Goal: Task Accomplishment & Management: Complete application form

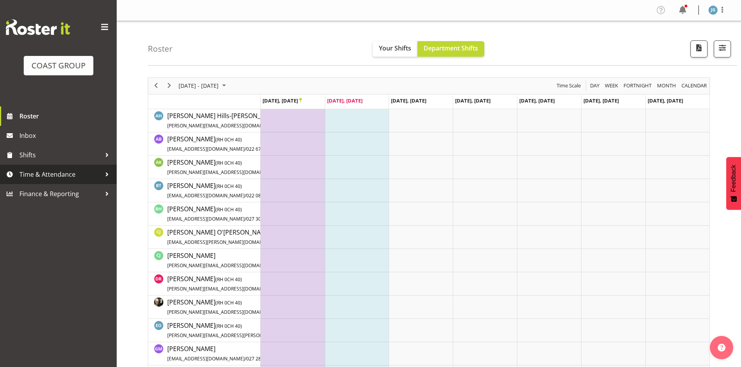
click at [65, 172] on span "Time & Attendance" at bounding box center [60, 175] width 82 height 12
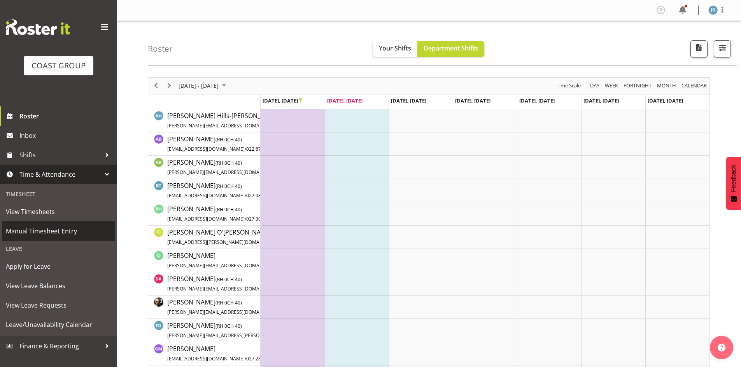
click at [31, 227] on span "Manual Timesheet Entry" at bounding box center [58, 231] width 105 height 12
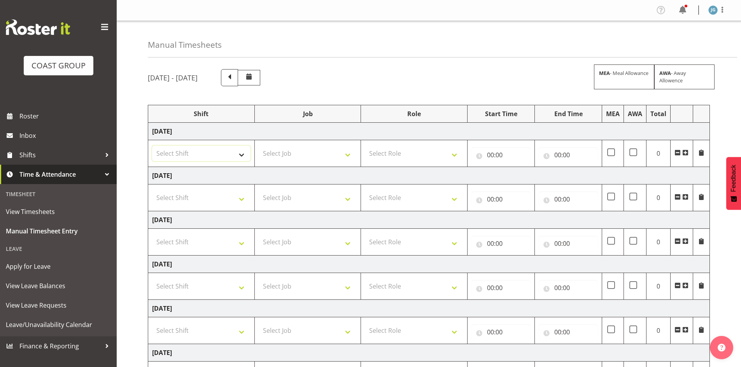
click at [240, 155] on select "Select Shift CHC SIGN ADMIN (LEAVE ALONE, DONT MAKE INACTIVE) DW CHC ARK WORK D…" at bounding box center [201, 154] width 98 height 16
select select "1513"
click at [152, 146] on select "Select Shift CHC SIGN ADMIN (LEAVE ALONE, DONT MAKE INACTIVE) DW CHC ARK WORK D…" at bounding box center [201, 154] width 98 height 16
click at [455, 154] on select "Select Role ACCOUNT MANAGER [PERSON_NAME]" at bounding box center [414, 154] width 98 height 16
select select "216"
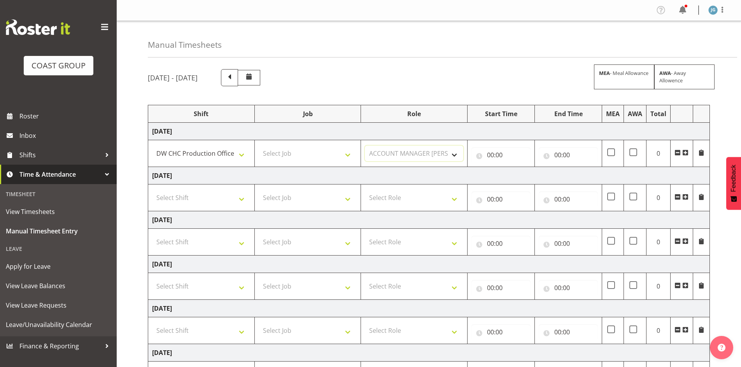
click at [365, 146] on select "Select Role ACCOUNT MANAGER [PERSON_NAME]" at bounding box center [414, 154] width 98 height 16
click at [494, 153] on input "00:00" at bounding box center [500, 155] width 59 height 16
click at [524, 177] on select "00 01 02 03 04 05 06 07 08 09 10 11 12 13 14 15 16 17 18 19 20 21 22 23" at bounding box center [523, 176] width 17 height 16
select select "6"
click at [515, 168] on select "00 01 02 03 04 05 06 07 08 09 10 11 12 13 14 15 16 17 18 19 20 21 22 23" at bounding box center [523, 176] width 17 height 16
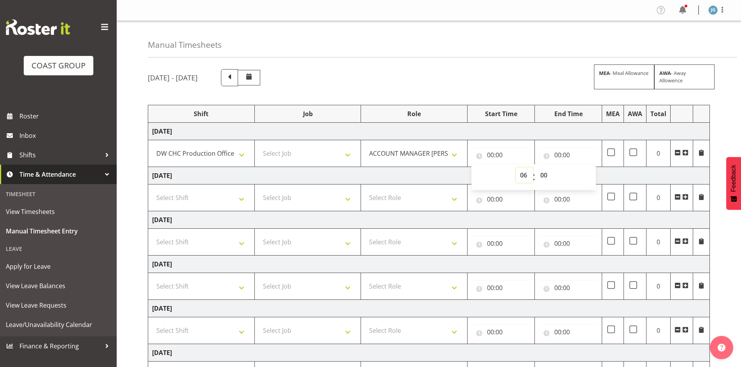
type input "06:00"
click at [544, 173] on select "00 01 02 03 04 05 06 07 08 09 10 11 12 13 14 15 16 17 18 19 20 21 22 23 24 25 2…" at bounding box center [544, 176] width 17 height 16
select select "30"
click at [536, 168] on select "00 01 02 03 04 05 06 07 08 09 10 11 12 13 14 15 16 17 18 19 20 21 22 23 24 25 2…" at bounding box center [544, 176] width 17 height 16
type input "06:30"
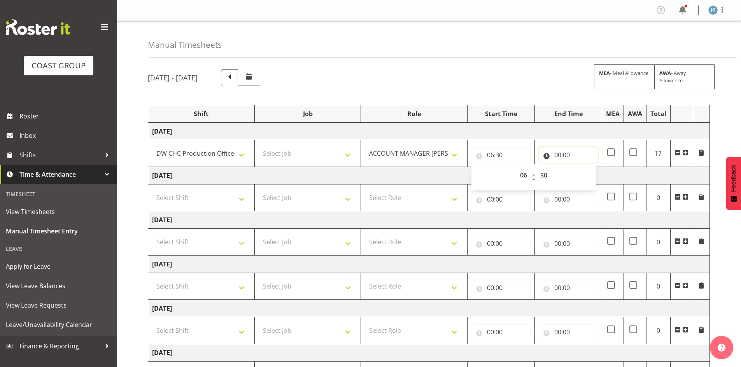
click at [557, 152] on input "00:00" at bounding box center [567, 155] width 59 height 16
click at [590, 175] on select "00 01 02 03 04 05 06 07 08 09 10 11 12 13 14 15 16 17 18 19 20 21 22 23" at bounding box center [591, 176] width 17 height 16
select select "16"
click at [583, 168] on select "00 01 02 03 04 05 06 07 08 09 10 11 12 13 14 15 16 17 18 19 20 21 22 23" at bounding box center [591, 176] width 17 height 16
type input "16:00"
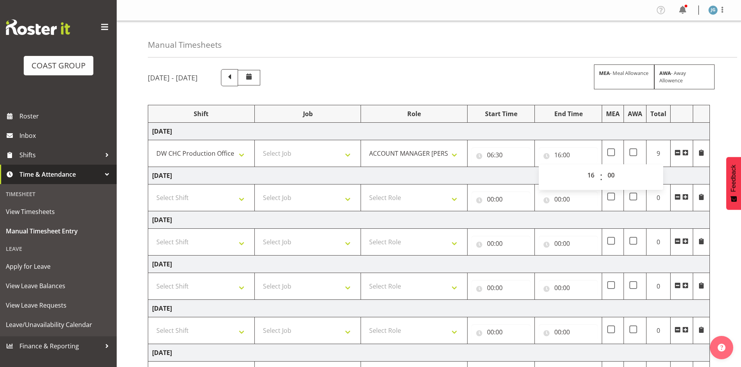
click at [435, 65] on div "[DATE] - [DATE] MEA - Meal Allowance AWA - Away Allowence Shift Job Role Start …" at bounding box center [444, 269] width 593 height 413
click at [242, 197] on select "Select Shift CHC SIGN ADMIN (LEAVE ALONE, DONT MAKE INACTIVE) DW CHC ARK WORK D…" at bounding box center [201, 198] width 98 height 16
select select "1513"
click at [152, 190] on select "Select Shift CHC SIGN ADMIN (LEAVE ALONE, DONT MAKE INACTIVE) DW CHC ARK WORK D…" at bounding box center [201, 198] width 98 height 16
click at [452, 197] on select "Select Role ACCOUNT MANAGER [PERSON_NAME]" at bounding box center [414, 198] width 98 height 16
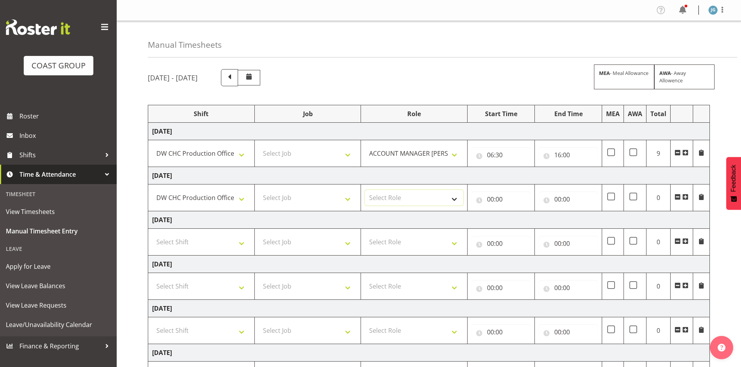
select select "216"
click at [365, 190] on select "Select Role ACCOUNT MANAGER [PERSON_NAME]" at bounding box center [414, 198] width 98 height 16
click at [491, 196] on input "00:00" at bounding box center [500, 200] width 59 height 16
click at [522, 218] on select "00 01 02 03 04 05 06 07 08 09 10 11 12 13 14 15 16 17 18 19 20 21 22 23" at bounding box center [523, 220] width 17 height 16
select select "7"
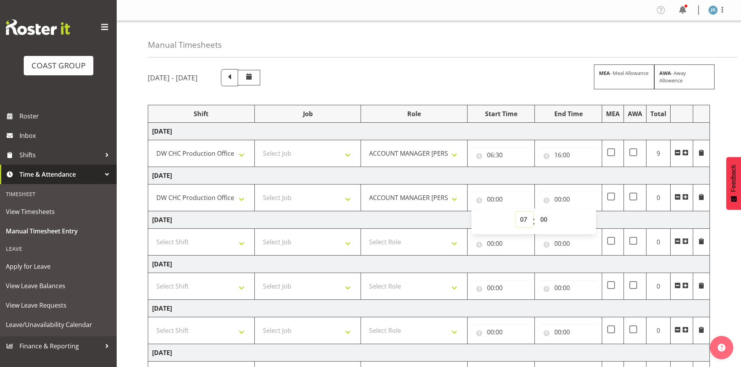
click at [515, 212] on select "00 01 02 03 04 05 06 07 08 09 10 11 12 13 14 15 16 17 18 19 20 21 22 23" at bounding box center [523, 220] width 17 height 16
type input "07:00"
click at [545, 218] on select "00 01 02 03 04 05 06 07 08 09 10 11 12 13 14 15 16 17 18 19 20 21 22 23 24 25 2…" at bounding box center [544, 220] width 17 height 16
select select "30"
click at [536, 212] on select "00 01 02 03 04 05 06 07 08 09 10 11 12 13 14 15 16 17 18 19 20 21 22 23 24 25 2…" at bounding box center [544, 220] width 17 height 16
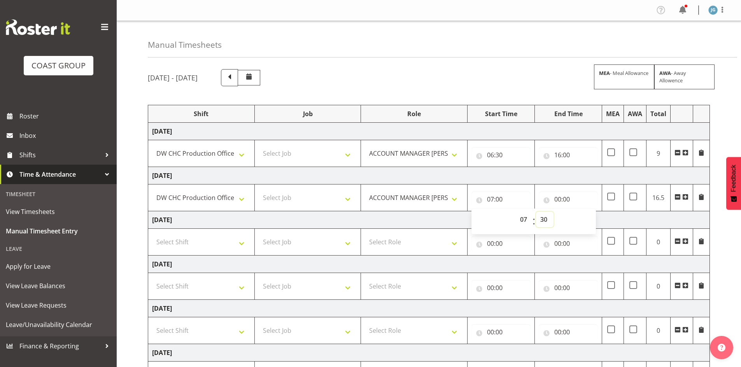
type input "07:30"
click at [556, 197] on input "00:00" at bounding box center [567, 200] width 59 height 16
click at [589, 217] on select "00 01 02 03 04 05 06 07 08 09 10 11 12 13 14 15 16 17 18 19 20 21 22 23" at bounding box center [591, 220] width 17 height 16
select select "16"
click at [583, 212] on select "00 01 02 03 04 05 06 07 08 09 10 11 12 13 14 15 16 17 18 19 20 21 22 23" at bounding box center [591, 220] width 17 height 16
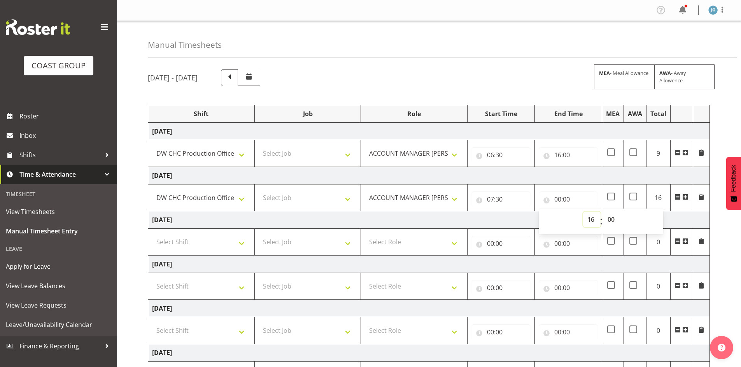
type input "16:00"
click at [433, 61] on div "Manual Timesheets [DATE] - [DATE] MEA - Meal Allowance AWA - Away Allowence Shi…" at bounding box center [429, 249] width 624 height 456
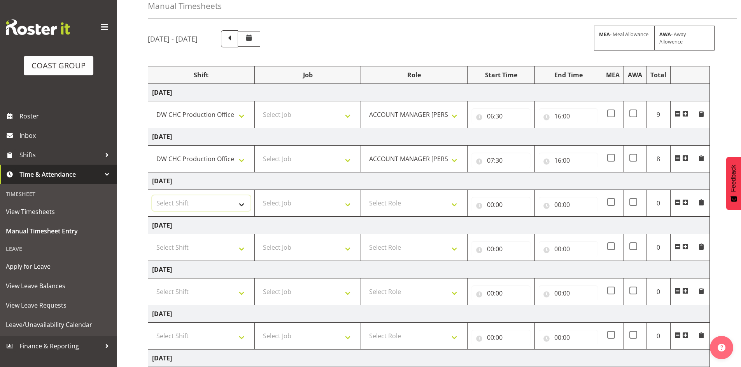
click at [241, 201] on select "Select Shift CHC SIGN ADMIN (LEAVE ALONE, DONT MAKE INACTIVE) DW CHC ARK WORK D…" at bounding box center [201, 204] width 98 height 16
select select "1513"
click at [152, 196] on select "Select Shift CHC SIGN ADMIN (LEAVE ALONE, DONT MAKE INACTIVE) DW CHC ARK WORK D…" at bounding box center [201, 204] width 98 height 16
click at [456, 203] on select "Select Role ACCOUNT MANAGER [PERSON_NAME]" at bounding box center [414, 204] width 98 height 16
select select "216"
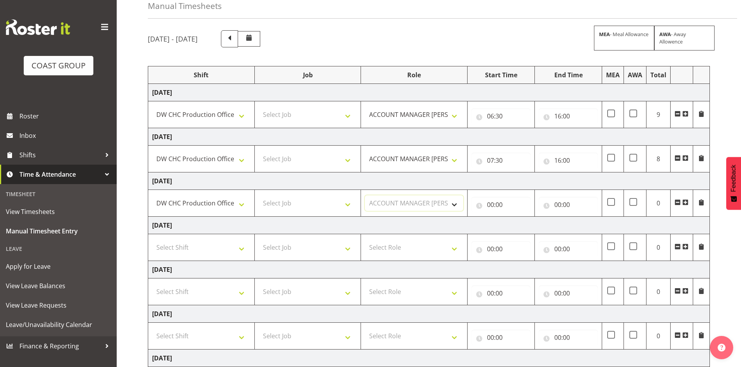
click at [365, 196] on select "Select Role ACCOUNT MANAGER [PERSON_NAME]" at bounding box center [414, 204] width 98 height 16
click at [489, 204] on input "00:00" at bounding box center [500, 205] width 59 height 16
click at [521, 223] on select "00 01 02 03 04 05 06 07 08 09 10 11 12 13 14 15 16 17 18 19 20 21 22 23" at bounding box center [523, 225] width 17 height 16
select select "7"
click at [515, 217] on select "00 01 02 03 04 05 06 07 08 09 10 11 12 13 14 15 16 17 18 19 20 21 22 23" at bounding box center [523, 225] width 17 height 16
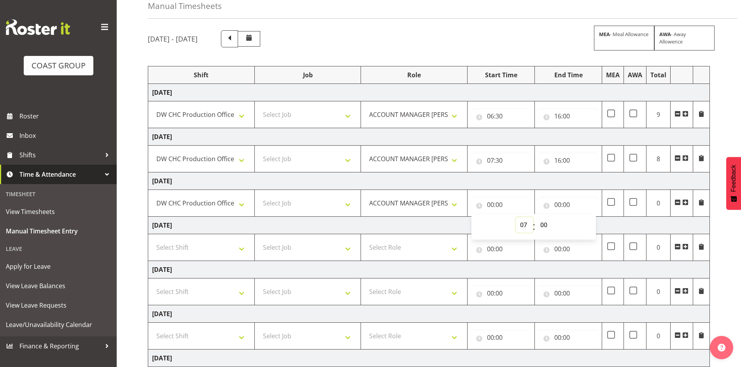
type input "07:00"
click at [545, 224] on select "00 01 02 03 04 05 06 07 08 09 10 11 12 13 14 15 16 17 18 19 20 21 22 23 24 25 2…" at bounding box center [544, 225] width 17 height 16
select select "30"
click at [536, 217] on select "00 01 02 03 04 05 06 07 08 09 10 11 12 13 14 15 16 17 18 19 20 21 22 23 24 25 2…" at bounding box center [544, 225] width 17 height 16
type input "07:30"
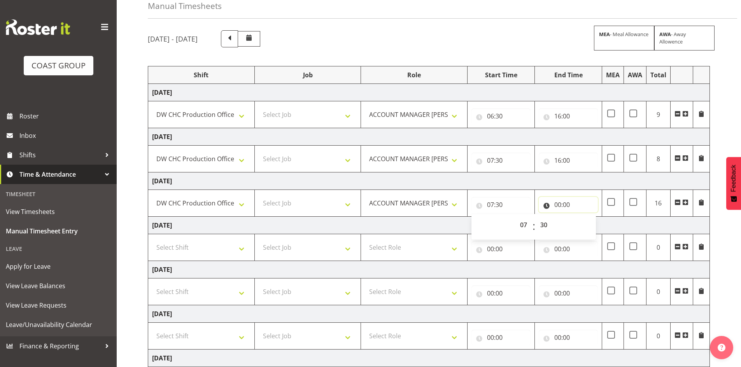
click at [557, 204] on input "00:00" at bounding box center [567, 205] width 59 height 16
click at [590, 224] on select "00 01 02 03 04 05 06 07 08 09 10 11 12 13 14 15 16 17 18 19 20 21 22 23" at bounding box center [591, 225] width 17 height 16
select select "16"
click at [583, 217] on select "00 01 02 03 04 05 06 07 08 09 10 11 12 13 14 15 16 17 18 19 20 21 22 23" at bounding box center [591, 225] width 17 height 16
type input "16:00"
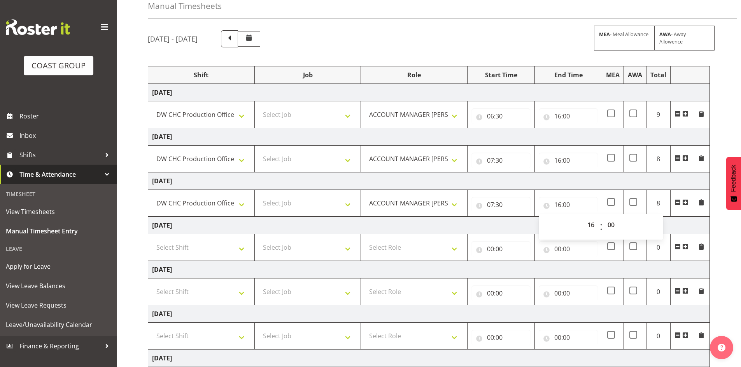
click at [451, 38] on div "[DATE] - [DATE] MEA - Meal Allowance AWA - Away Allowence" at bounding box center [429, 38] width 562 height 17
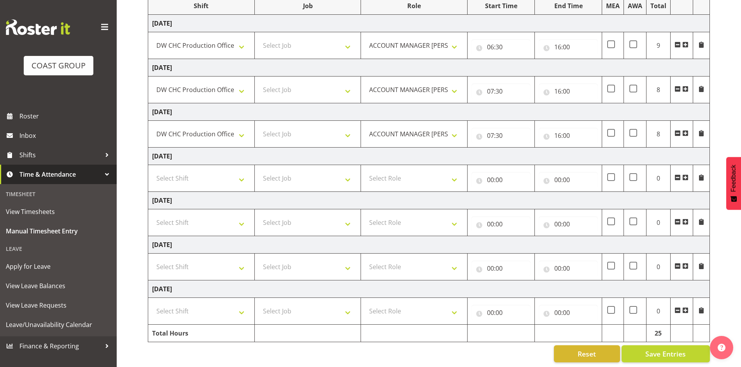
scroll to position [115, 0]
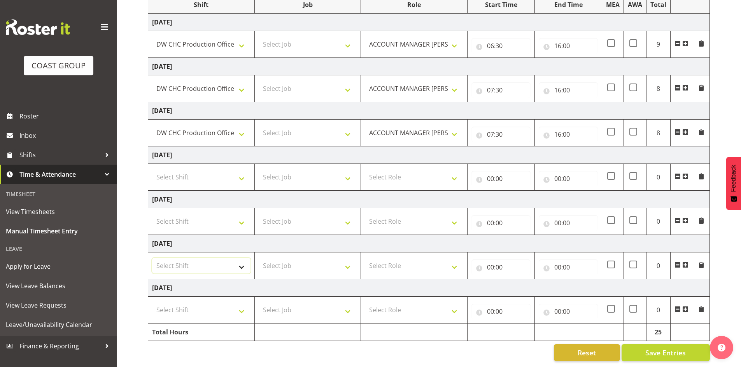
click at [242, 260] on select "Select Shift CHC SIGN ADMIN (LEAVE ALONE, DONT MAKE INACTIVE) DW CHC ARK WORK D…" at bounding box center [201, 266] width 98 height 16
select select "1513"
click at [152, 258] on select "Select Shift CHC SIGN ADMIN (LEAVE ALONE, DONT MAKE INACTIVE) DW CHC ARK WORK D…" at bounding box center [201, 266] width 98 height 16
click at [492, 260] on input "00:00" at bounding box center [500, 268] width 59 height 16
click at [524, 280] on select "00 01 02 03 04 05 06 07 08 09 10 11 12 13 14 15 16 17 18 19 20 21 22 23" at bounding box center [523, 288] width 17 height 16
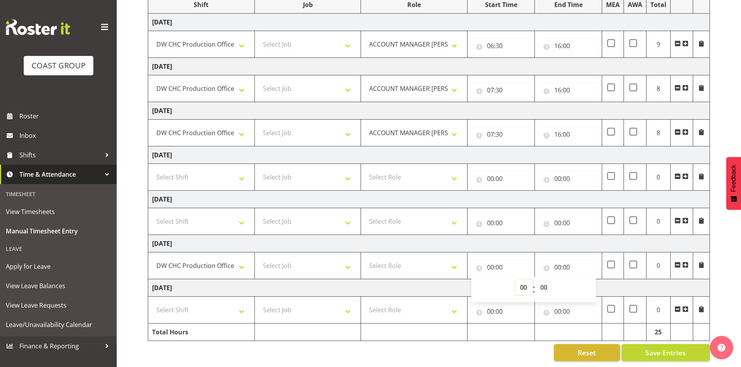
select select "7"
click at [515, 280] on select "00 01 02 03 04 05 06 07 08 09 10 11 12 13 14 15 16 17 18 19 20 21 22 23" at bounding box center [523, 288] width 17 height 16
type input "07:00"
click at [544, 282] on select "00 01 02 03 04 05 06 07 08 09 10 11 12 13 14 15 16 17 18 19 20 21 22 23 24 25 2…" at bounding box center [544, 288] width 17 height 16
select select "30"
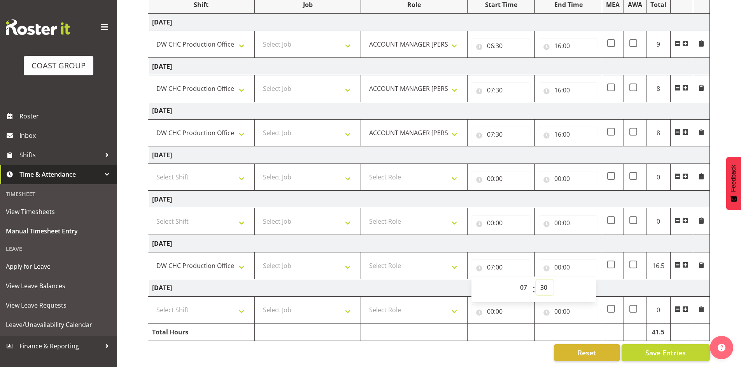
click at [536, 280] on select "00 01 02 03 04 05 06 07 08 09 10 11 12 13 14 15 16 17 18 19 20 21 22 23 24 25 2…" at bounding box center [544, 288] width 17 height 16
type input "07:30"
click at [557, 260] on input "00:00" at bounding box center [567, 268] width 59 height 16
click at [590, 281] on select "00 01 02 03 04 05 06 07 08 09 10 11 12 13 14 15 16 17 18 19 20 21 22 23" at bounding box center [591, 288] width 17 height 16
select select "16"
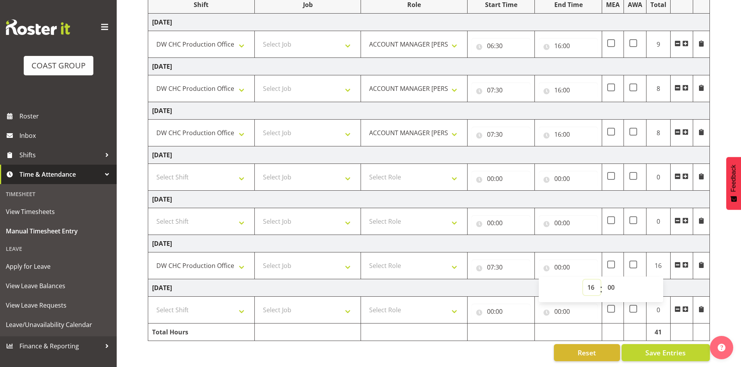
click at [583, 280] on select "00 01 02 03 04 05 06 07 08 09 10 11 12 13 14 15 16 17 18 19 20 21 22 23" at bounding box center [591, 288] width 17 height 16
type input "16:00"
click at [398, 349] on div "Reset Save Entries" at bounding box center [429, 352] width 562 height 17
click at [241, 306] on select "Select Shift CHC SIGN ADMIN (LEAVE ALONE, DONT MAKE INACTIVE) DW CHC ARK WORK D…" at bounding box center [201, 310] width 98 height 16
select select "1513"
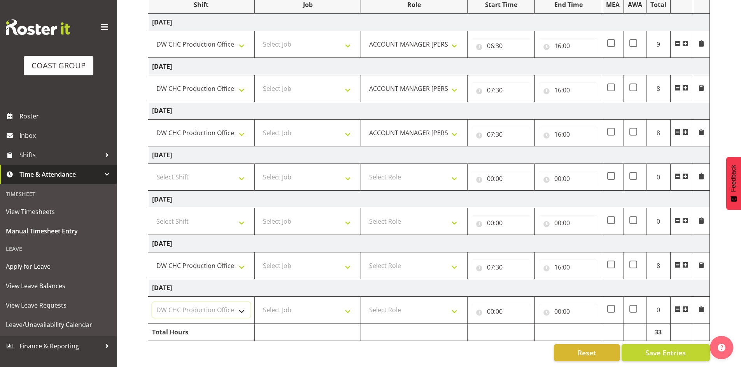
click at [152, 302] on select "Select Shift CHC SIGN ADMIN (LEAVE ALONE, DONT MAKE INACTIVE) DW CHC ARK WORK D…" at bounding box center [201, 310] width 98 height 16
click at [491, 306] on input "00:00" at bounding box center [500, 312] width 59 height 16
click at [524, 325] on select "00 01 02 03 04 05 06 07 08 09 10 11 12 13 14 15 16 17 18 19 20 21 22 23" at bounding box center [523, 332] width 17 height 16
select select "7"
click at [515, 324] on select "00 01 02 03 04 05 06 07 08 09 10 11 12 13 14 15 16 17 18 19 20 21 22 23" at bounding box center [523, 332] width 17 height 16
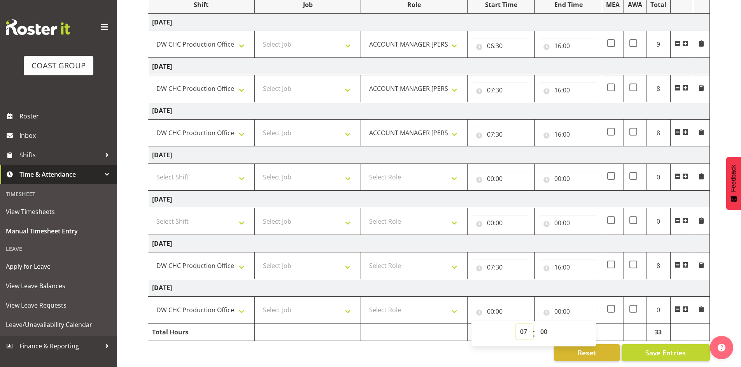
type input "07:00"
click at [543, 324] on select "00 01 02 03 04 05 06 07 08 09 10 11 12 13 14 15 16 17 18 19 20 21 22 23 24 25 2…" at bounding box center [544, 332] width 17 height 16
select select "30"
click at [536, 324] on select "00 01 02 03 04 05 06 07 08 09 10 11 12 13 14 15 16 17 18 19 20 21 22 23 24 25 2…" at bounding box center [544, 332] width 17 height 16
type input "07:30"
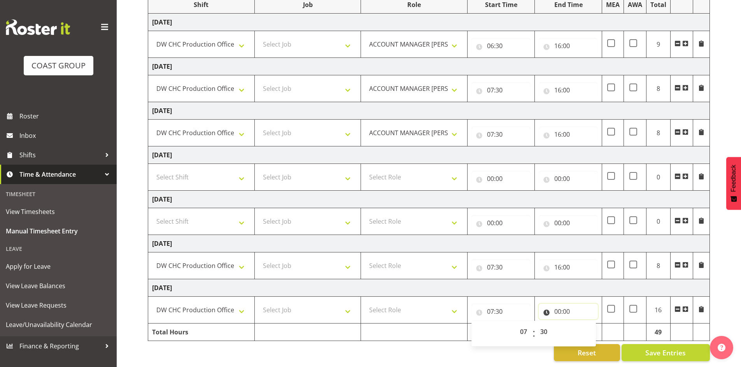
click at [558, 305] on input "00:00" at bounding box center [567, 312] width 59 height 16
click at [590, 325] on select "00 01 02 03 04 05 06 07 08 09 10 11 12 13 14 15 16 17 18 19 20 21 22 23" at bounding box center [591, 332] width 17 height 16
select select "16"
click at [583, 324] on select "00 01 02 03 04 05 06 07 08 09 10 11 12 13 14 15 16 17 18 19 20 21 22 23" at bounding box center [591, 332] width 17 height 16
type input "16:00"
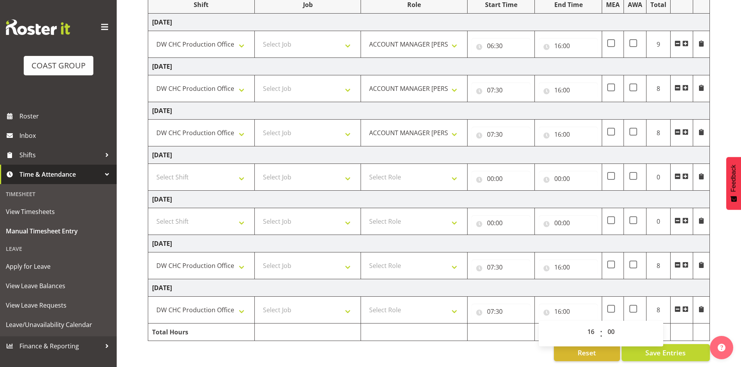
click at [480, 351] on div "Reset Save Entries" at bounding box center [429, 352] width 562 height 17
click at [669, 348] on span "Save Entries" at bounding box center [665, 353] width 40 height 10
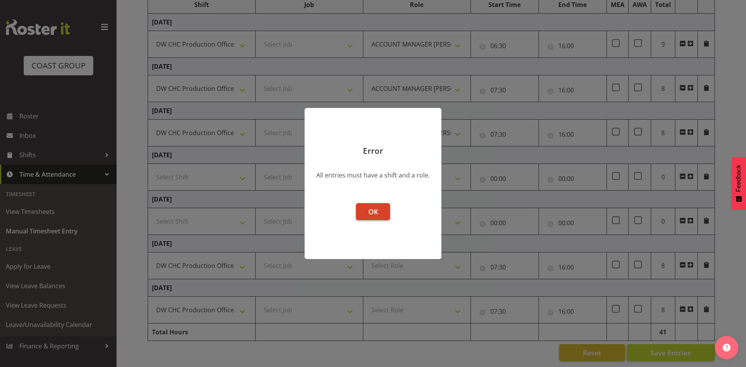
click at [380, 213] on button "OK" at bounding box center [373, 211] width 34 height 17
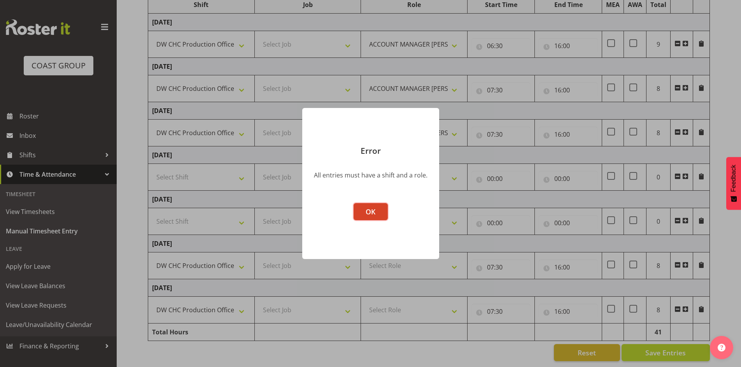
click at [372, 209] on span "OK" at bounding box center [370, 211] width 10 height 9
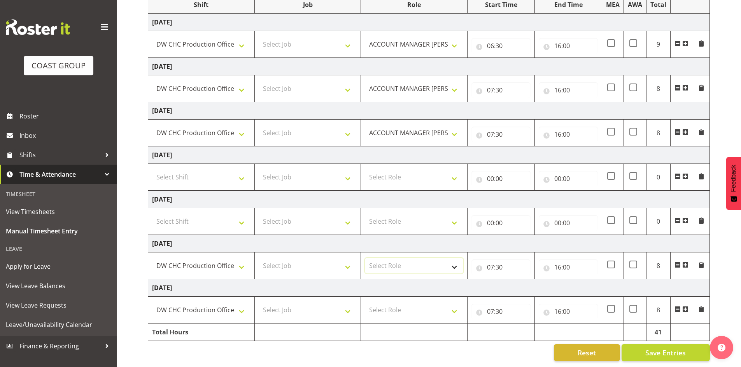
click at [456, 261] on select "Select Role ACCOUNT MANAGER [PERSON_NAME]" at bounding box center [414, 266] width 98 height 16
select select "216"
click at [365, 258] on select "Select Role ACCOUNT MANAGER [PERSON_NAME]" at bounding box center [414, 266] width 98 height 16
click at [455, 304] on select "Select Role ACCOUNT MANAGER [PERSON_NAME]" at bounding box center [414, 310] width 98 height 16
select select "216"
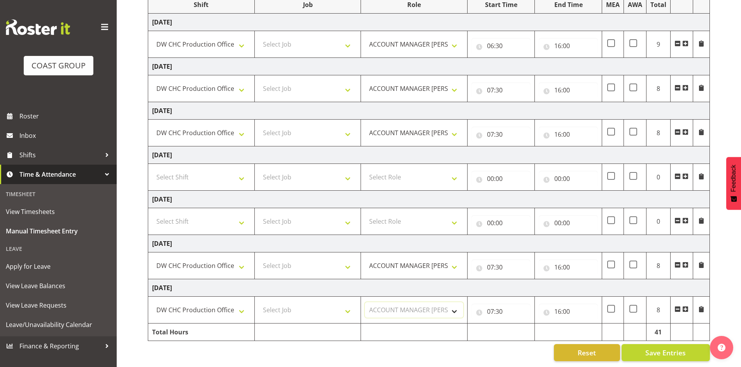
click at [365, 302] on select "Select Role ACCOUNT MANAGER [PERSON_NAME]" at bounding box center [414, 310] width 98 height 16
click at [436, 351] on div "Reset Save Entries" at bounding box center [429, 352] width 562 height 17
click at [669, 348] on span "Save Entries" at bounding box center [665, 353] width 40 height 10
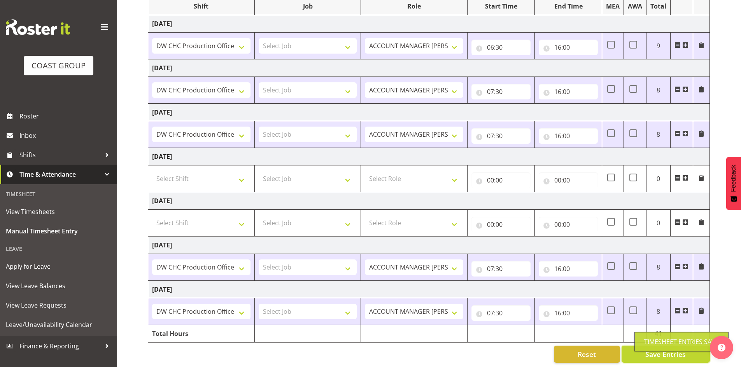
scroll to position [0, 0]
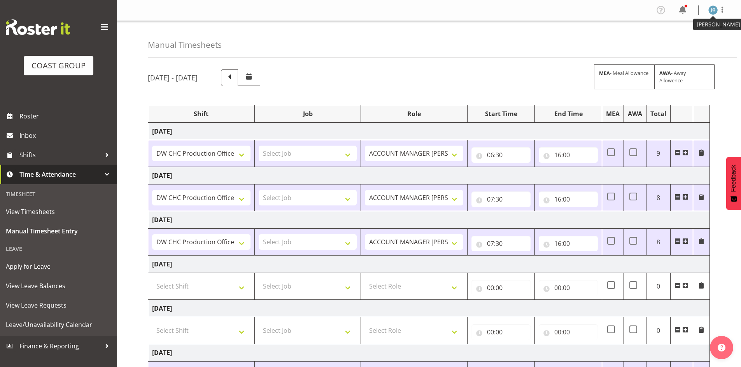
click at [713, 10] on img at bounding box center [712, 9] width 9 height 9
click at [683, 40] on link "Log Out" at bounding box center [689, 41] width 75 height 14
